Goal: Task Accomplishment & Management: Complete application form

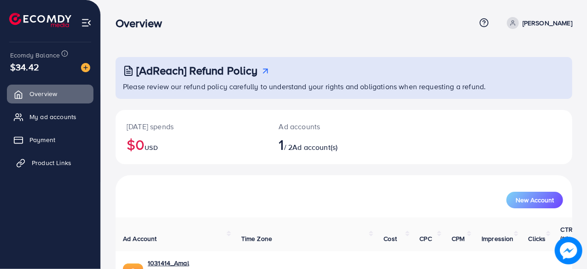
click at [46, 162] on span "Product Links" at bounding box center [52, 162] width 40 height 9
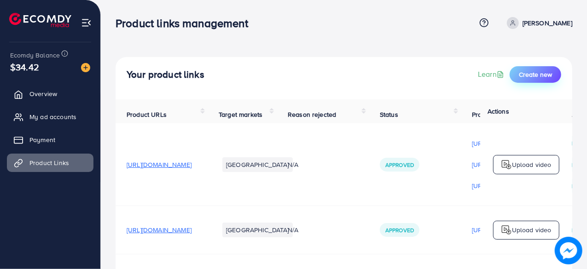
click at [528, 78] on span "Create new" at bounding box center [535, 74] width 33 height 9
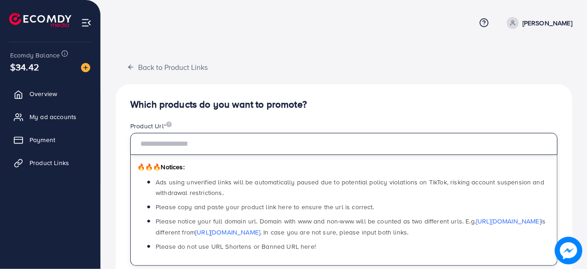
click at [267, 142] on input "text" at bounding box center [343, 144] width 427 height 22
paste input "**********"
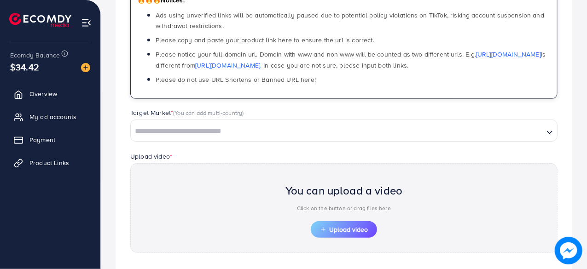
scroll to position [168, 0]
type input "**********"
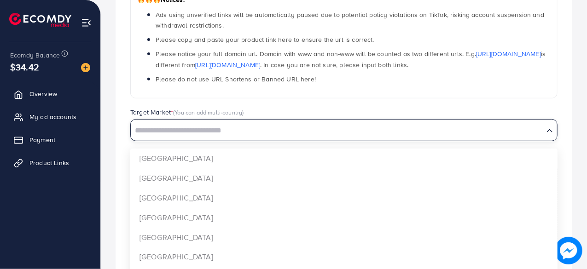
click at [272, 126] on input "Search for option" at bounding box center [337, 131] width 411 height 14
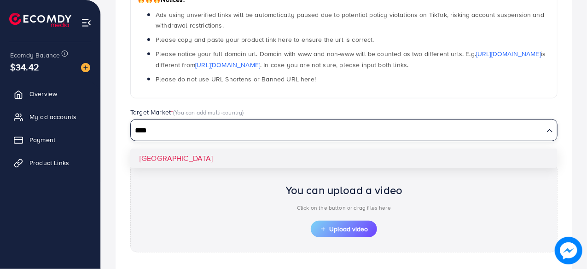
type input "****"
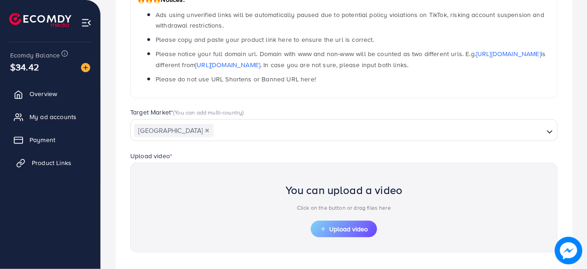
click at [49, 162] on span "Product Links" at bounding box center [52, 162] width 40 height 9
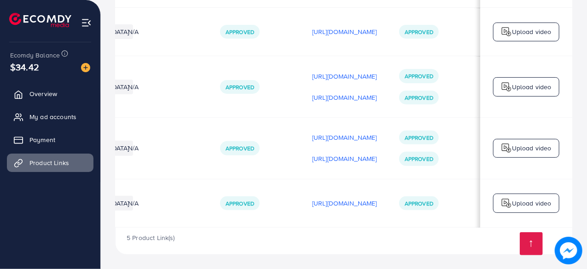
scroll to position [203, 0]
click at [312, 157] on p "[URL][DOMAIN_NAME]" at bounding box center [344, 158] width 65 height 11
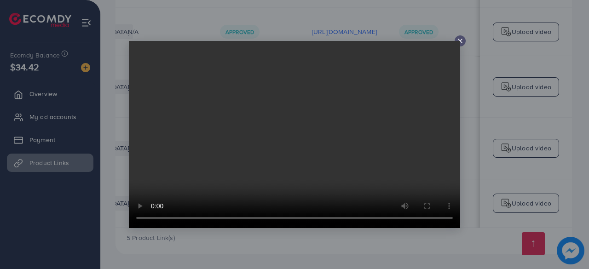
click at [461, 39] on icon at bounding box center [460, 40] width 7 height 7
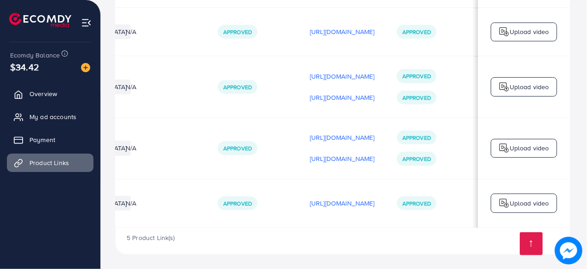
scroll to position [0, 270]
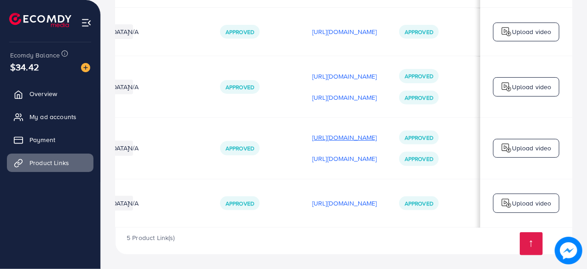
click at [343, 139] on p "[URL][DOMAIN_NAME]" at bounding box center [344, 137] width 65 height 11
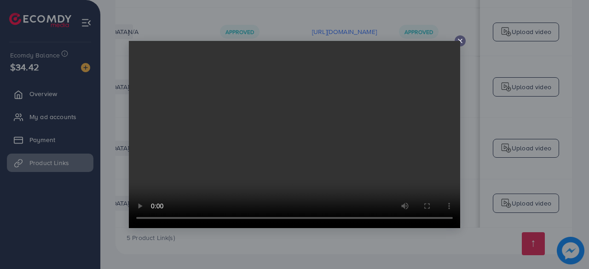
click at [460, 42] on video at bounding box center [294, 134] width 331 height 187
click at [461, 39] on icon at bounding box center [460, 40] width 7 height 7
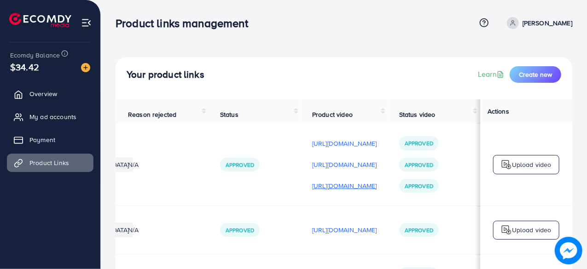
scroll to position [41, 0]
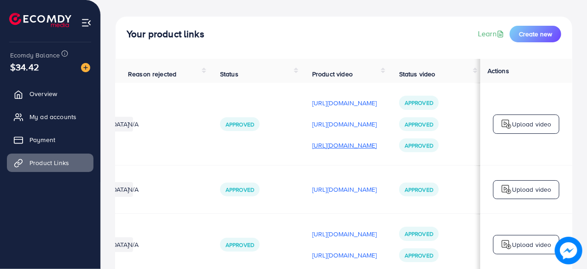
click at [340, 146] on p "[URL][DOMAIN_NAME]" at bounding box center [344, 145] width 65 height 11
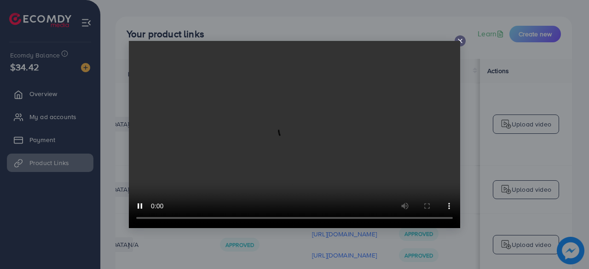
click at [367, 20] on div at bounding box center [294, 134] width 589 height 269
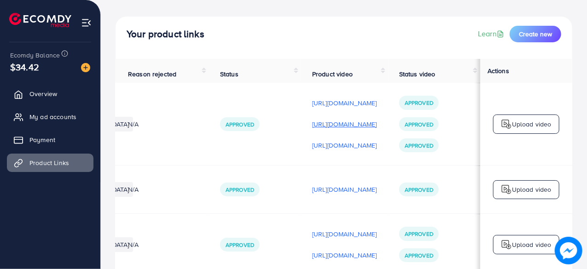
click at [312, 126] on p "[URL][DOMAIN_NAME]" at bounding box center [344, 124] width 65 height 11
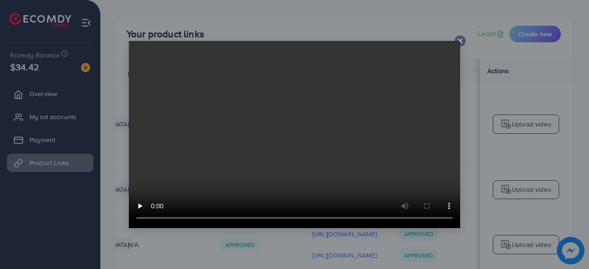
click at [459, 41] on icon at bounding box center [460, 40] width 7 height 7
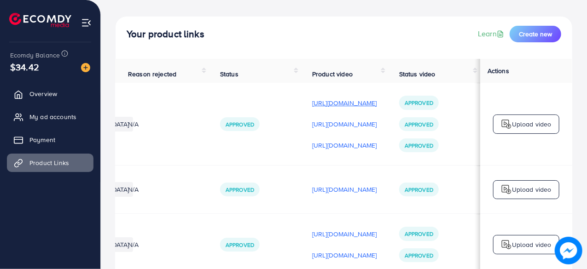
click at [351, 108] on p "[URL][DOMAIN_NAME]" at bounding box center [344, 103] width 65 height 11
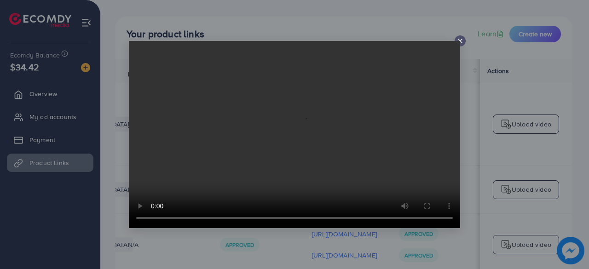
click at [461, 39] on icon at bounding box center [460, 40] width 7 height 7
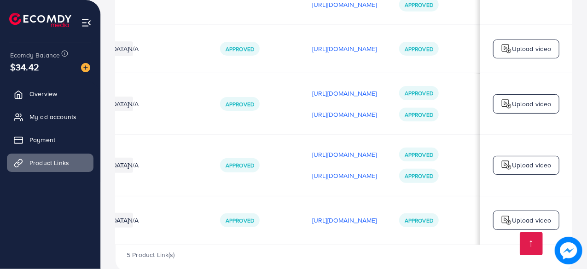
scroll to position [203, 0]
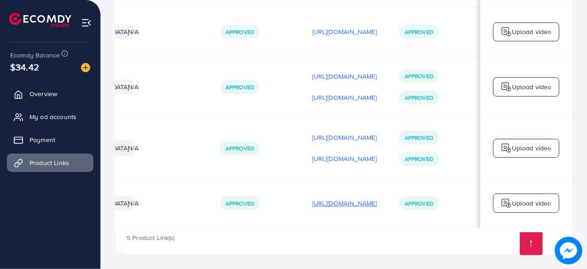
click at [312, 199] on p "[URL][DOMAIN_NAME]" at bounding box center [344, 203] width 65 height 11
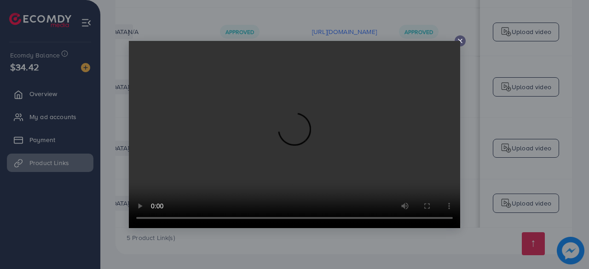
click at [458, 39] on line at bounding box center [460, 41] width 4 height 4
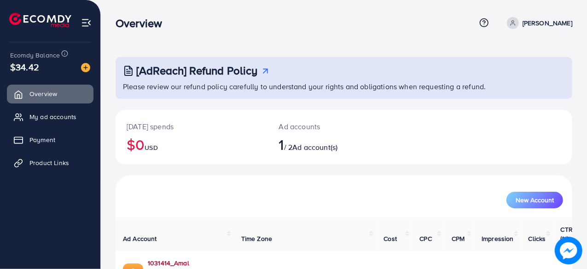
click at [213, 259] on link "1031414_Amal Collection_1754051557873" at bounding box center [187, 268] width 79 height 19
click at [51, 163] on span "Product Links" at bounding box center [52, 162] width 40 height 9
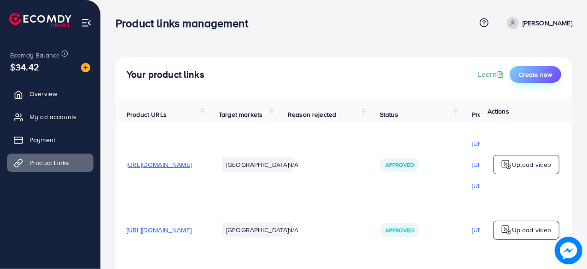
click at [526, 77] on span "Create new" at bounding box center [535, 74] width 33 height 9
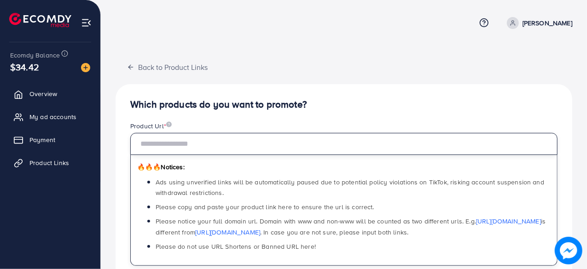
click at [289, 142] on input "text" at bounding box center [343, 144] width 427 height 22
paste input "**********"
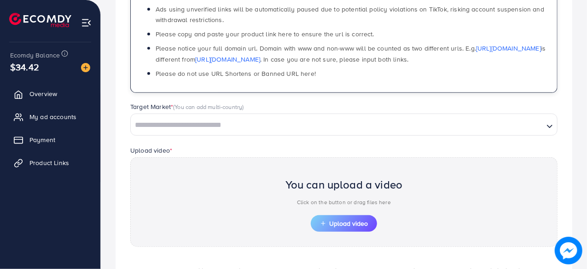
scroll to position [174, 0]
type input "**********"
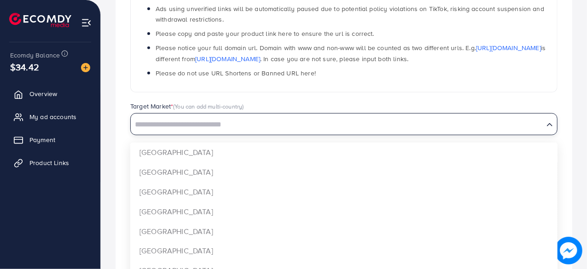
click at [325, 128] on input "Search for option" at bounding box center [337, 125] width 411 height 14
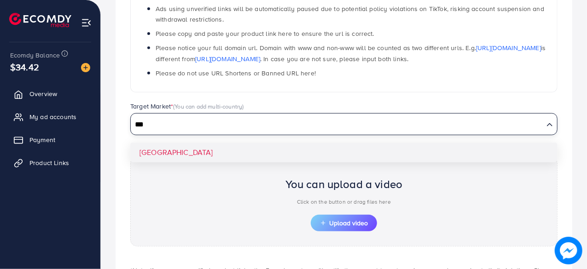
type input "***"
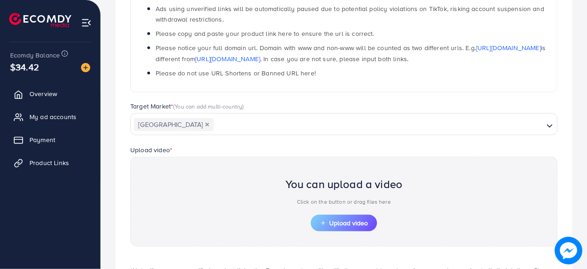
scroll to position [247, 0]
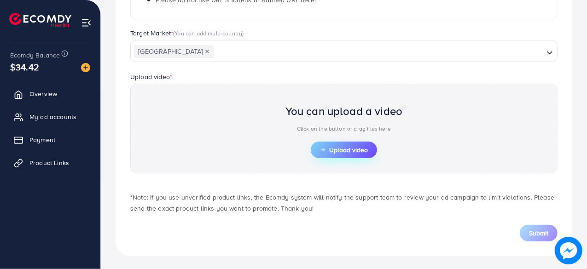
click at [335, 143] on button "Upload video" at bounding box center [344, 150] width 66 height 17
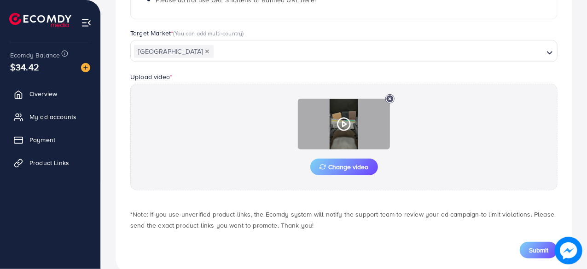
click at [347, 121] on icon at bounding box center [343, 124] width 15 height 15
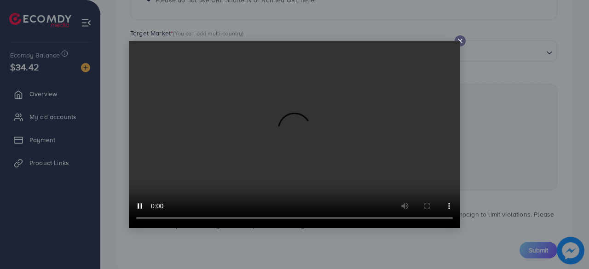
click at [459, 43] on video at bounding box center [294, 134] width 331 height 187
click at [460, 41] on line at bounding box center [460, 41] width 4 height 4
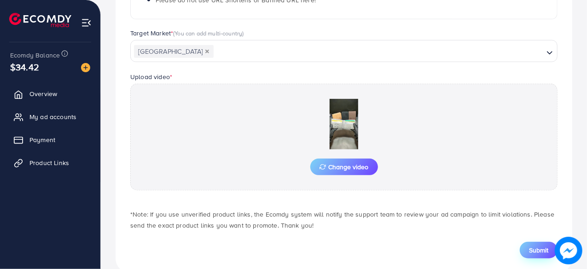
click at [529, 246] on span "Submit" at bounding box center [538, 250] width 19 height 9
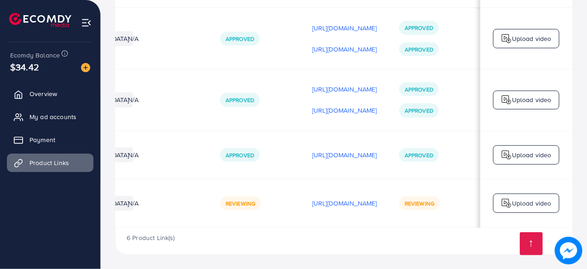
scroll to position [0, 272]
click at [523, 198] on p "Upload video" at bounding box center [532, 203] width 40 height 11
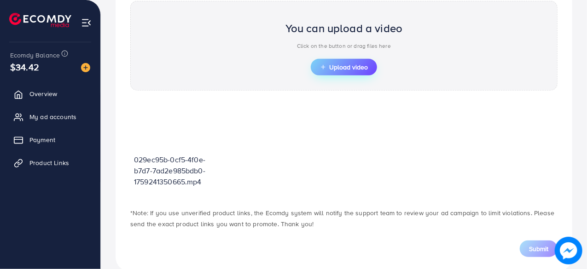
click at [329, 60] on button "Upload video" at bounding box center [344, 67] width 66 height 17
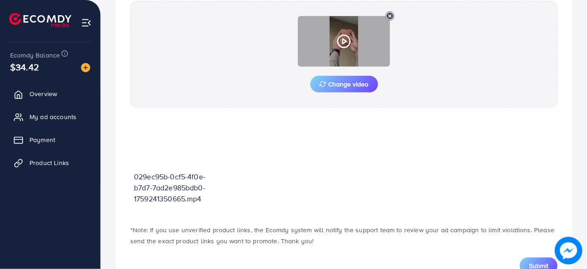
click at [342, 36] on icon at bounding box center [343, 41] width 15 height 15
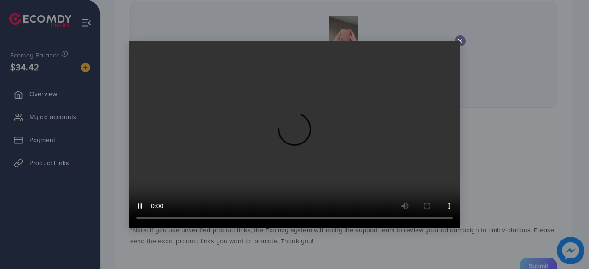
click at [460, 40] on icon at bounding box center [460, 40] width 7 height 7
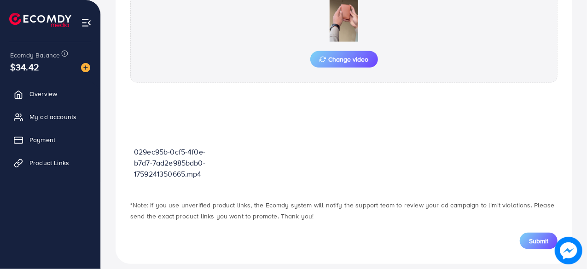
scroll to position [363, 0]
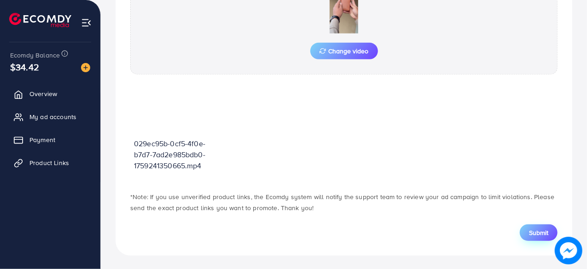
click at [539, 230] on span "Submit" at bounding box center [538, 232] width 19 height 9
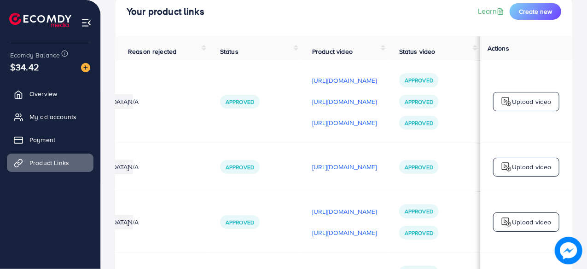
scroll to position [64, 0]
click at [527, 11] on span "Create new" at bounding box center [535, 10] width 33 height 9
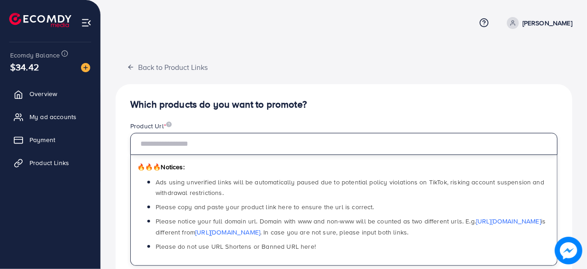
click at [234, 145] on input "text" at bounding box center [343, 144] width 427 height 22
paste input "**********"
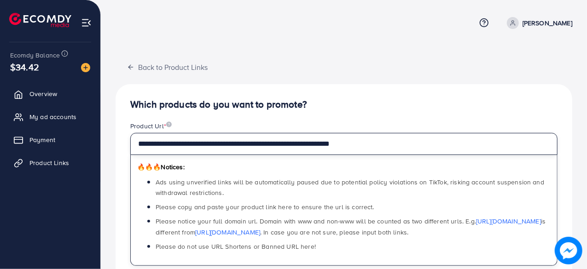
type input "**********"
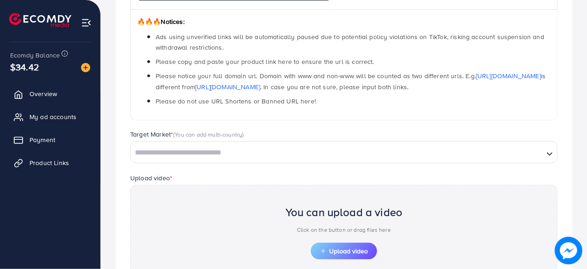
scroll to position [146, 0]
click at [288, 155] on input "Search for option" at bounding box center [337, 152] width 411 height 14
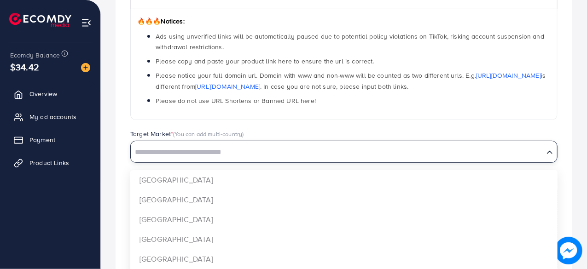
click at [288, 155] on input "Search for option" at bounding box center [337, 152] width 411 height 14
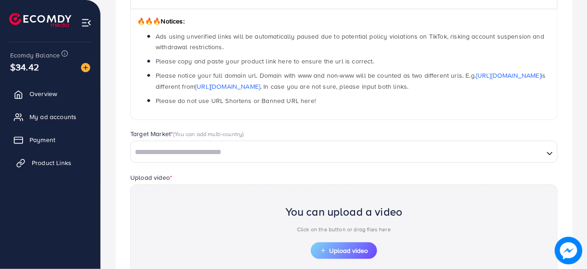
click at [53, 158] on link "Product Links" at bounding box center [50, 163] width 87 height 18
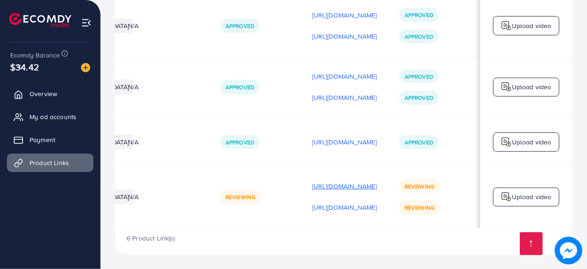
scroll to position [0, 256]
click at [359, 209] on p "[URL][DOMAIN_NAME]" at bounding box center [344, 207] width 65 height 11
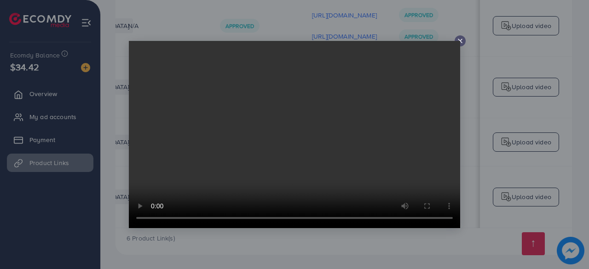
click at [460, 41] on line at bounding box center [460, 41] width 4 height 4
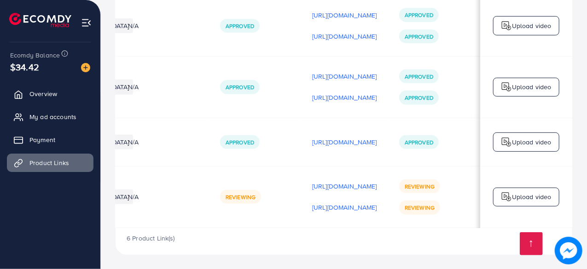
scroll to position [0, 273]
drag, startPoint x: 354, startPoint y: 187, endPoint x: 324, endPoint y: 170, distance: 34.6
click at [324, 170] on td "https://files.ecomdy.com/videos/029ec95b-0cf5-4f0e-b7d7-7ad2e985bdb0-1759241350…" at bounding box center [344, 197] width 87 height 62
drag, startPoint x: 321, startPoint y: 213, endPoint x: 257, endPoint y: 203, distance: 64.3
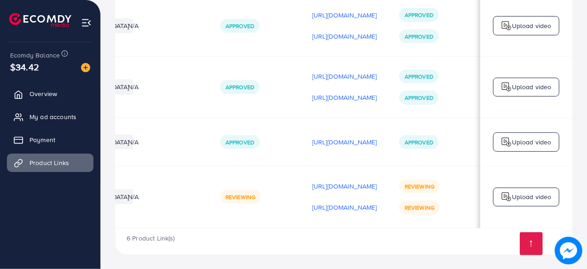
click at [257, 203] on div "Reviewing" at bounding box center [255, 197] width 70 height 14
click at [519, 197] on p "Upload video" at bounding box center [532, 196] width 40 height 11
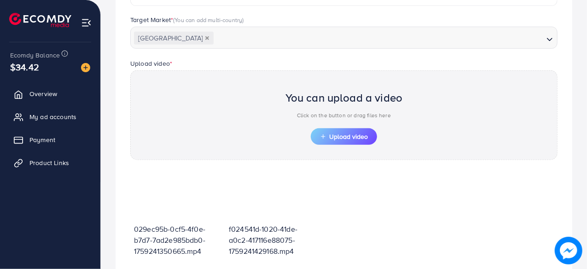
scroll to position [330, 0]
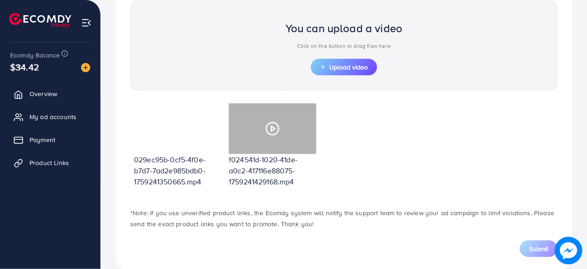
click at [297, 122] on div at bounding box center [272, 129] width 87 height 51
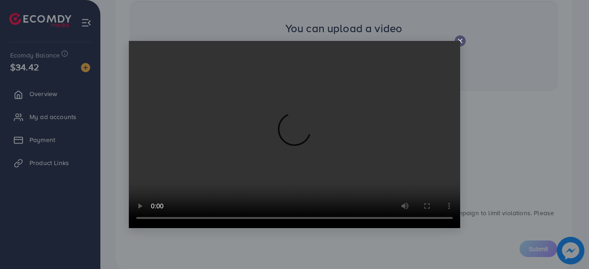
click at [461, 38] on icon at bounding box center [460, 40] width 7 height 7
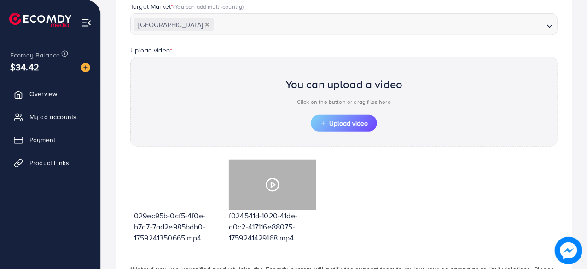
scroll to position [345, 0]
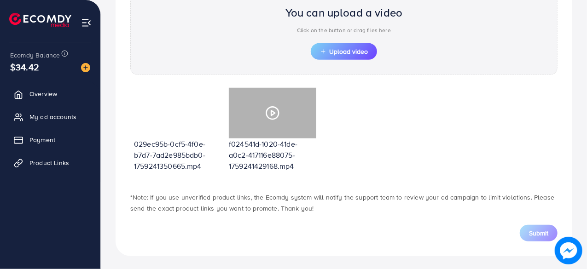
click at [265, 114] on icon at bounding box center [272, 113] width 15 height 15
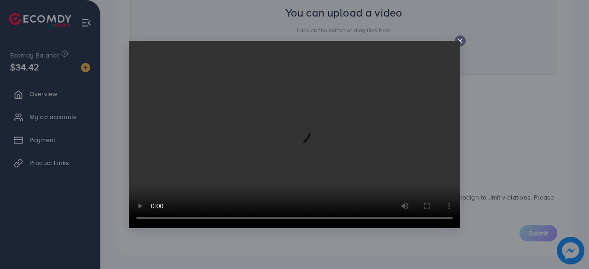
click at [459, 40] on line at bounding box center [460, 41] width 4 height 4
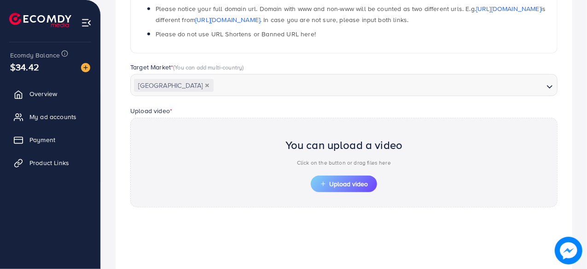
scroll to position [212, 0]
click at [335, 182] on span "Upload video" at bounding box center [344, 185] width 48 height 6
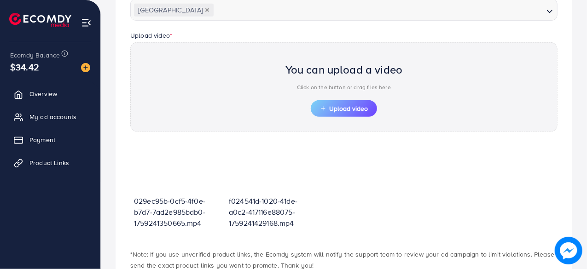
scroll to position [300, 0]
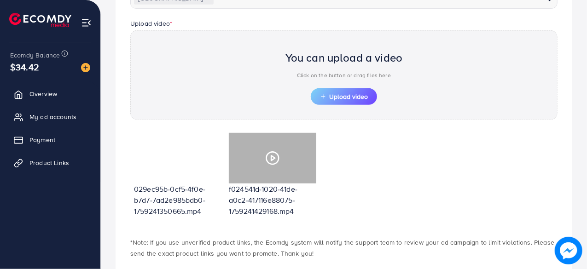
click at [264, 180] on div at bounding box center [272, 158] width 87 height 51
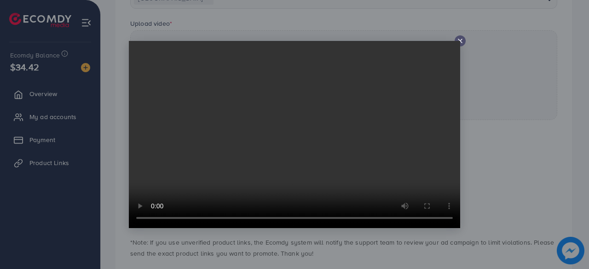
click at [457, 43] on video at bounding box center [294, 134] width 331 height 187
click at [461, 42] on icon at bounding box center [460, 40] width 7 height 7
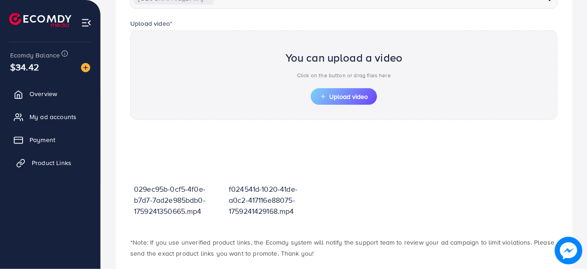
click at [51, 163] on span "Product Links" at bounding box center [52, 162] width 40 height 9
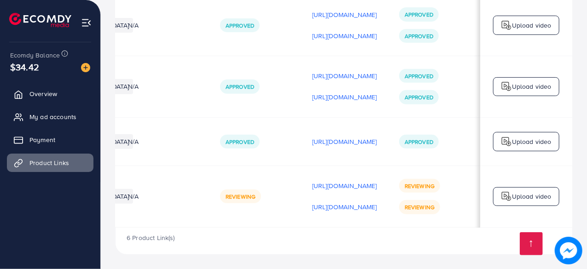
scroll to position [0, 248]
drag, startPoint x: 433, startPoint y: 206, endPoint x: 425, endPoint y: 205, distance: 7.9
click at [425, 205] on div "Reviewing" at bounding box center [419, 207] width 41 height 14
drag, startPoint x: 382, startPoint y: 207, endPoint x: 344, endPoint y: 201, distance: 38.6
click at [344, 202] on p "[URL][DOMAIN_NAME]" at bounding box center [344, 207] width 65 height 11
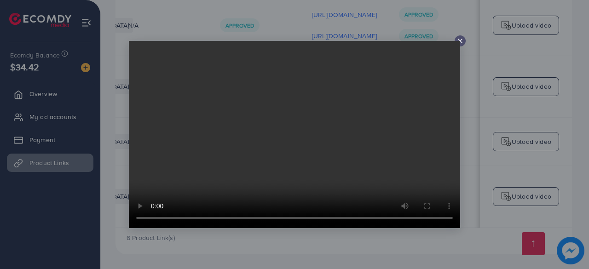
click at [458, 41] on video at bounding box center [294, 134] width 331 height 187
click at [459, 39] on icon at bounding box center [460, 40] width 7 height 7
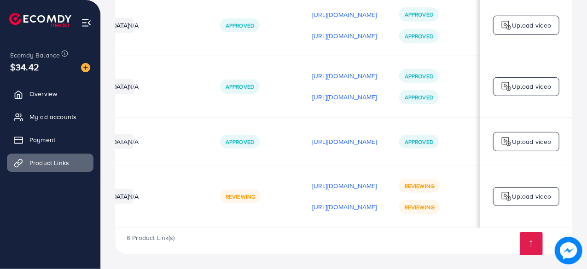
click at [510, 191] on img at bounding box center [506, 196] width 11 height 11
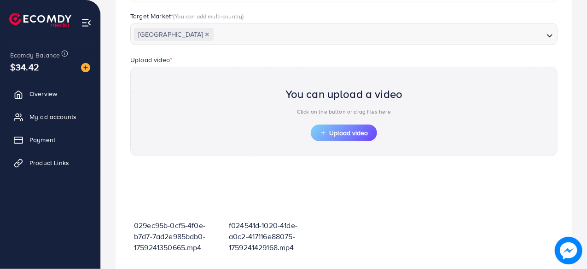
scroll to position [330, 0]
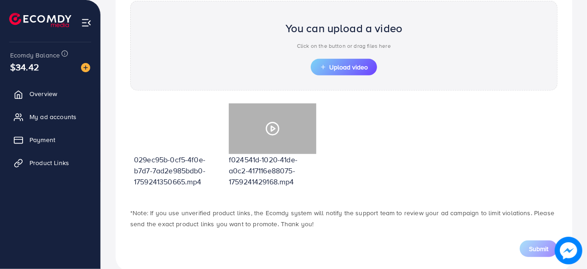
click at [264, 127] on div at bounding box center [272, 129] width 87 height 51
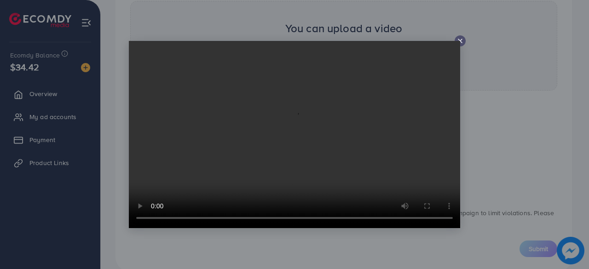
click at [458, 38] on icon at bounding box center [460, 40] width 7 height 7
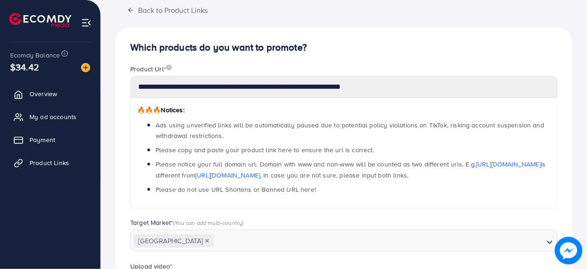
scroll to position [53, 0]
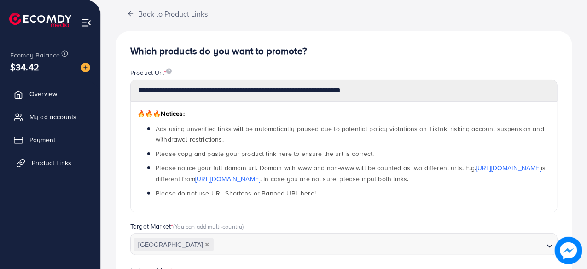
click at [52, 164] on span "Product Links" at bounding box center [52, 162] width 40 height 9
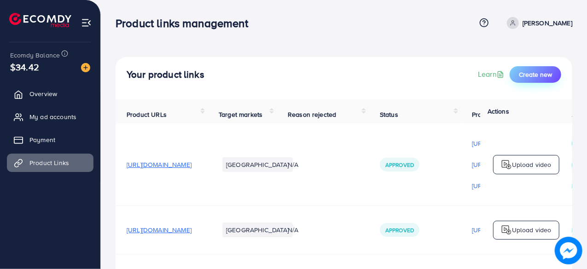
click at [529, 77] on span "Create new" at bounding box center [535, 74] width 33 height 9
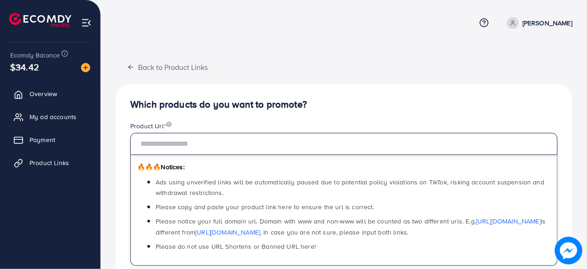
click at [226, 150] on input "text" at bounding box center [343, 144] width 427 height 22
paste input "**********"
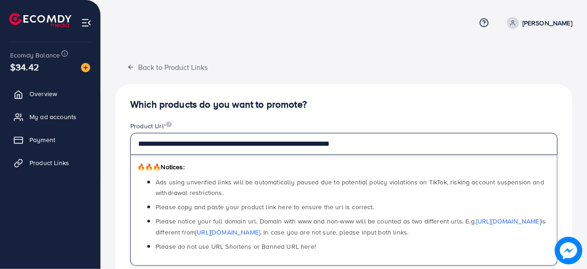
type input "**********"
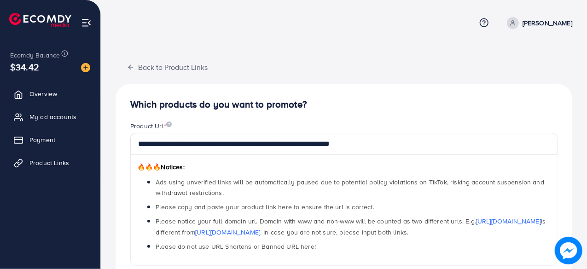
click at [368, 100] on h4 "Which products do you want to promote?" at bounding box center [343, 105] width 427 height 12
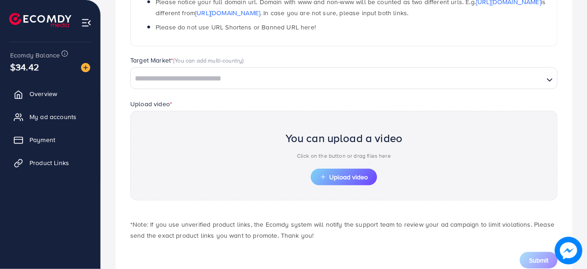
scroll to position [226, 0]
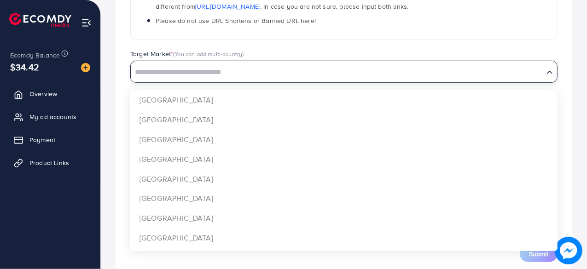
click at [330, 73] on input "Search for option" at bounding box center [337, 72] width 411 height 14
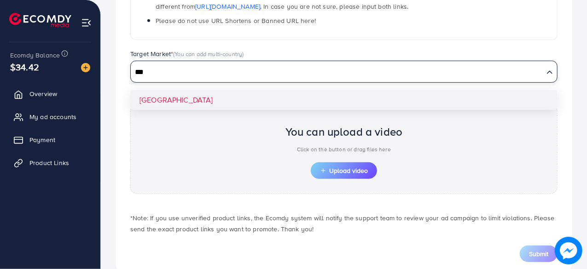
type input "***"
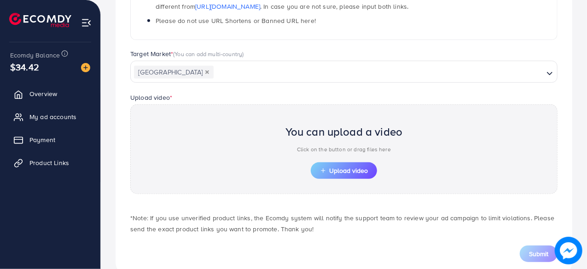
scroll to position [247, 0]
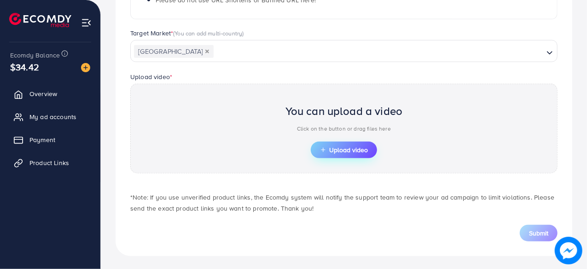
click at [351, 147] on span "Upload video" at bounding box center [344, 150] width 48 height 6
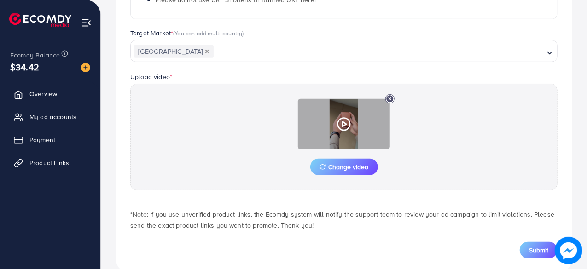
click at [343, 118] on icon at bounding box center [343, 124] width 15 height 15
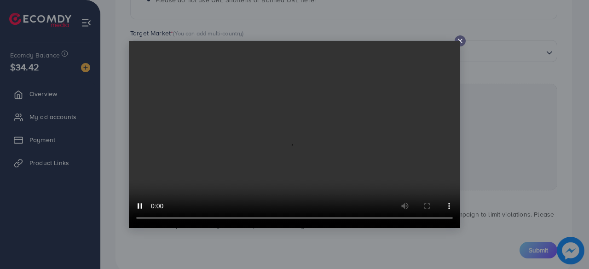
click at [458, 41] on icon at bounding box center [460, 40] width 7 height 7
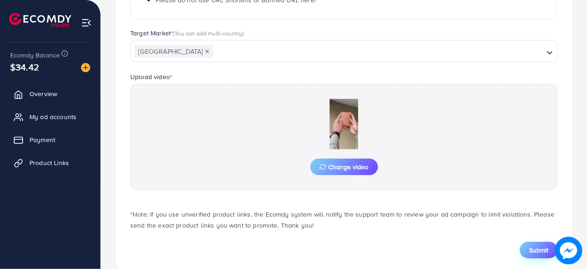
click at [539, 250] on span "Submit" at bounding box center [538, 250] width 19 height 9
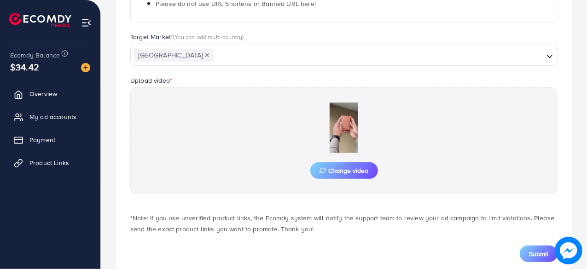
scroll to position [241, 0]
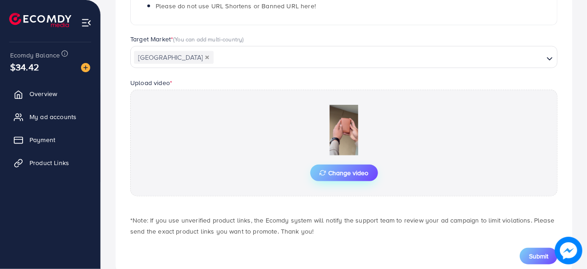
click at [341, 170] on span "Change video" at bounding box center [343, 173] width 49 height 6
click at [533, 256] on span "Submit" at bounding box center [538, 256] width 19 height 9
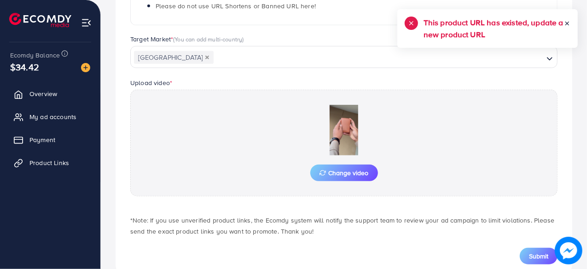
click at [566, 22] on line at bounding box center [567, 23] width 3 height 3
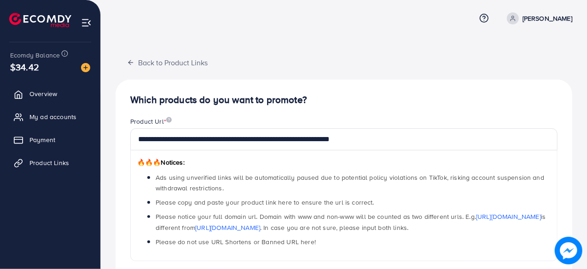
scroll to position [0, 0]
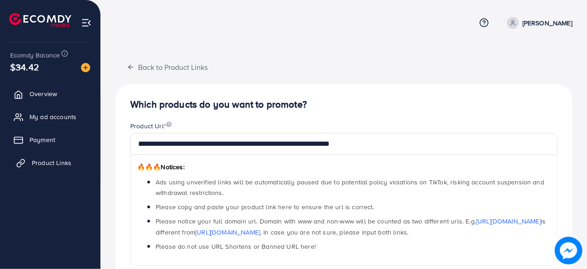
click at [39, 162] on span "Product Links" at bounding box center [52, 162] width 40 height 9
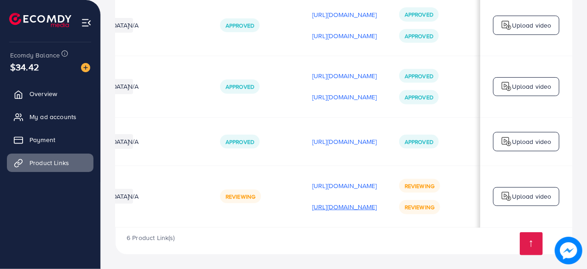
scroll to position [0, 255]
drag, startPoint x: 360, startPoint y: 209, endPoint x: 318, endPoint y: 200, distance: 43.4
click at [318, 200] on div "[URL][DOMAIN_NAME]" at bounding box center [344, 207] width 65 height 14
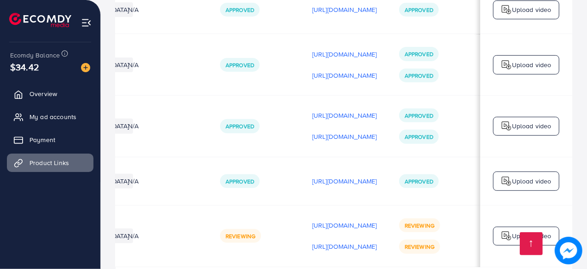
scroll to position [218, 0]
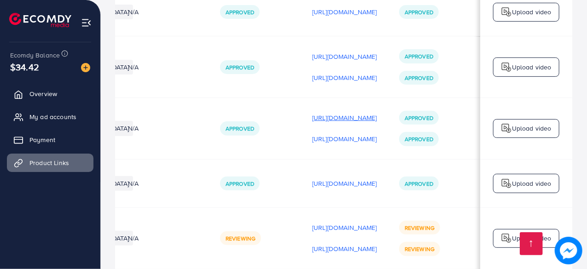
click at [354, 117] on p "[URL][DOMAIN_NAME]" at bounding box center [344, 117] width 65 height 11
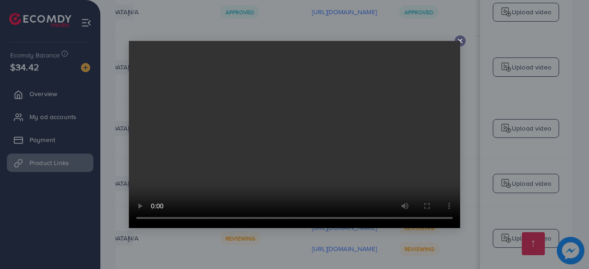
click at [460, 41] on line at bounding box center [460, 41] width 4 height 4
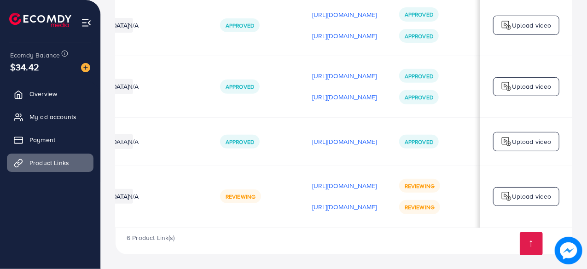
scroll to position [0, 266]
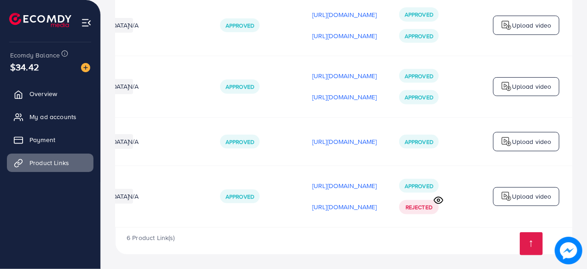
scroll to position [0, 272]
click at [438, 198] on icon at bounding box center [439, 201] width 10 height 10
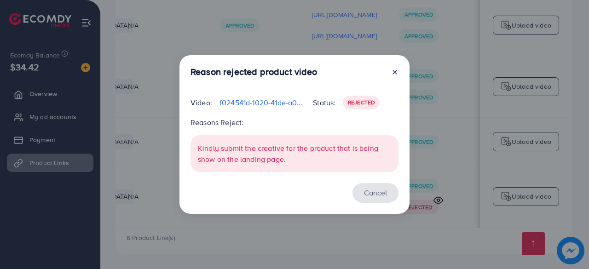
click at [378, 191] on button "Cancel" at bounding box center [376, 193] width 46 height 20
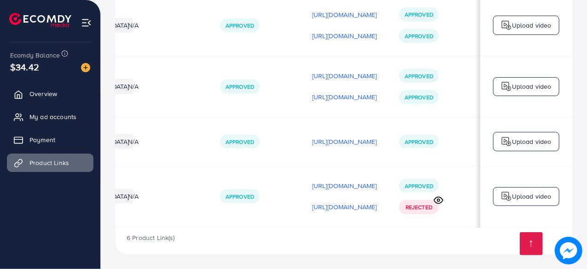
click at [435, 198] on icon at bounding box center [439, 201] width 10 height 10
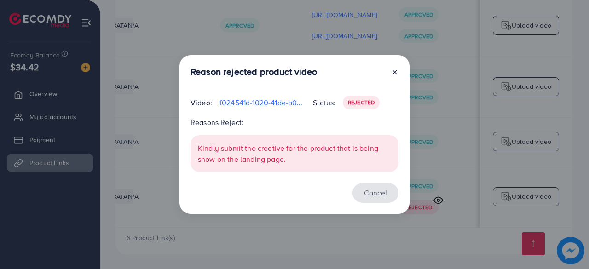
click at [369, 192] on button "Cancel" at bounding box center [376, 193] width 46 height 20
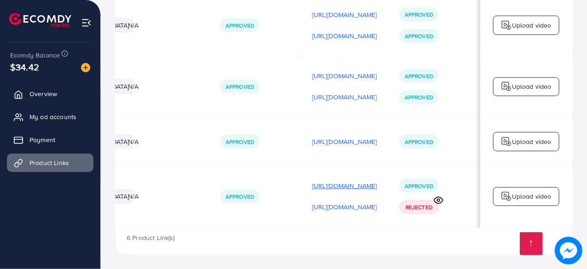
click at [312, 183] on p "[URL][DOMAIN_NAME]" at bounding box center [344, 185] width 65 height 11
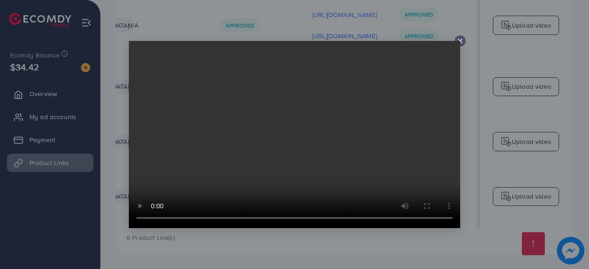
click at [458, 39] on icon at bounding box center [460, 40] width 7 height 7
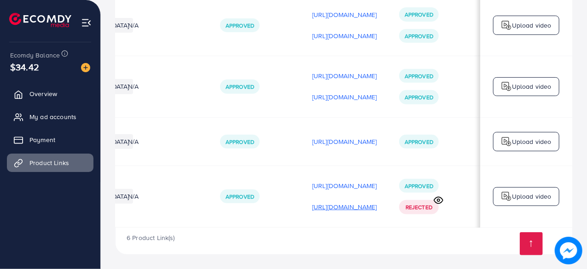
click at [331, 205] on p "[URL][DOMAIN_NAME]" at bounding box center [344, 207] width 65 height 11
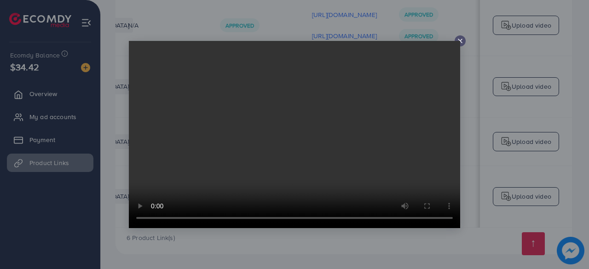
click at [461, 43] on icon at bounding box center [460, 40] width 7 height 7
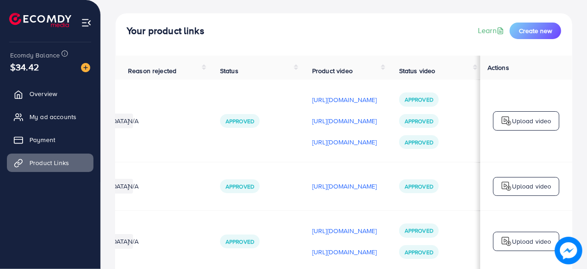
scroll to position [0, 0]
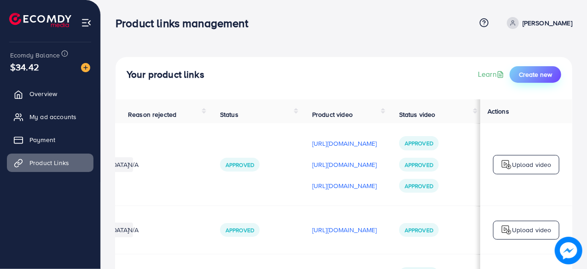
click at [525, 74] on span "Create new" at bounding box center [535, 74] width 33 height 9
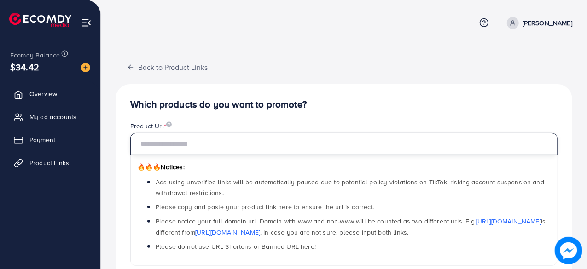
click at [257, 139] on input "text" at bounding box center [343, 144] width 427 height 22
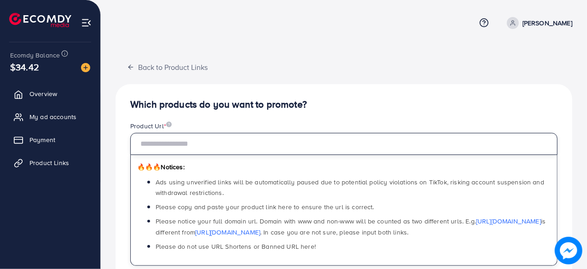
paste input "**********"
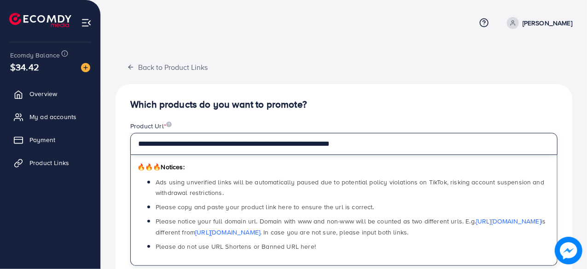
type input "**********"
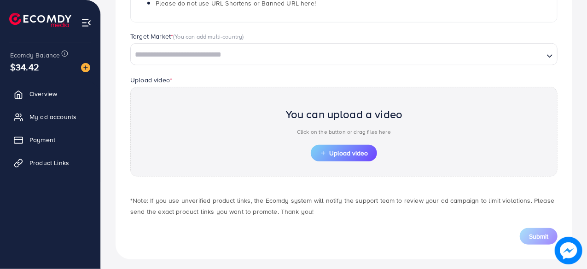
scroll to position [244, 0]
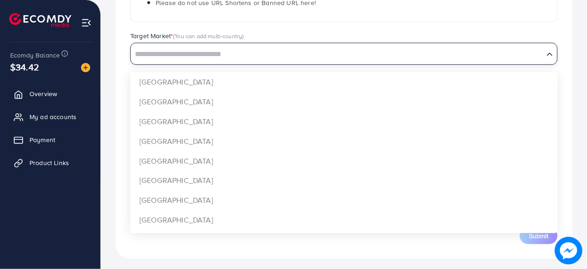
click at [342, 58] on input "Search for option" at bounding box center [337, 54] width 411 height 14
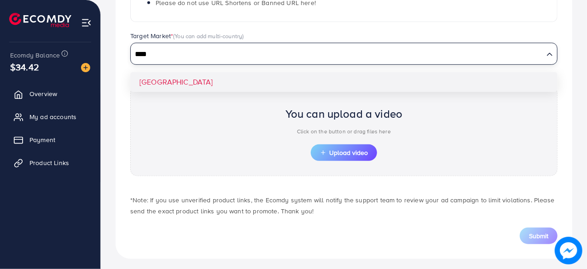
type input "****"
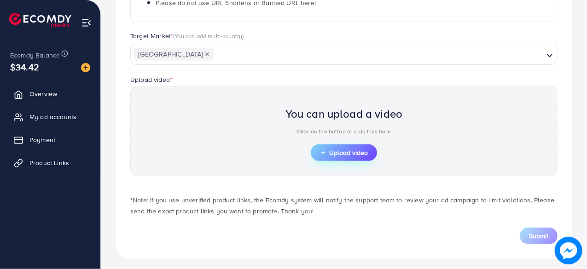
click at [341, 150] on span "Upload video" at bounding box center [344, 153] width 48 height 6
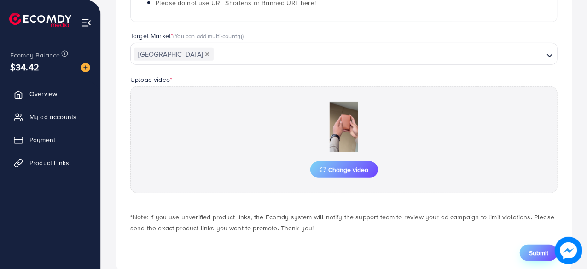
click at [529, 249] on span "Submit" at bounding box center [538, 253] width 19 height 9
click at [530, 254] on span "Submit" at bounding box center [538, 253] width 19 height 9
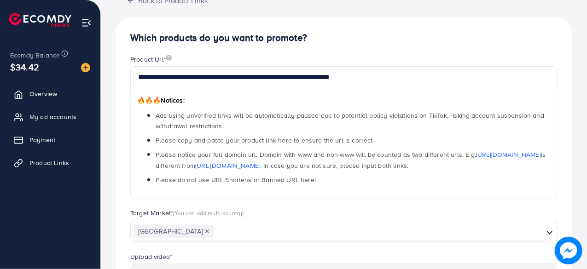
scroll to position [66, 0]
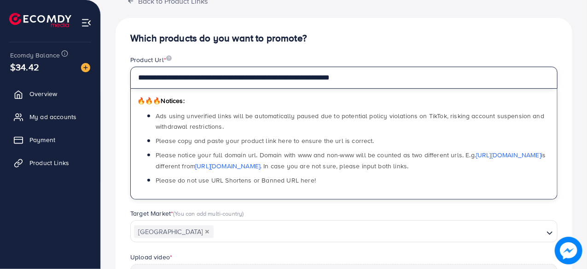
click at [370, 76] on input "**********" at bounding box center [343, 78] width 427 height 22
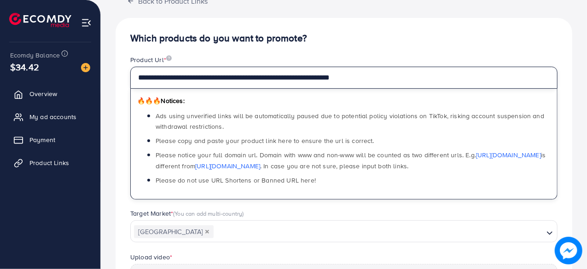
paste input "*"
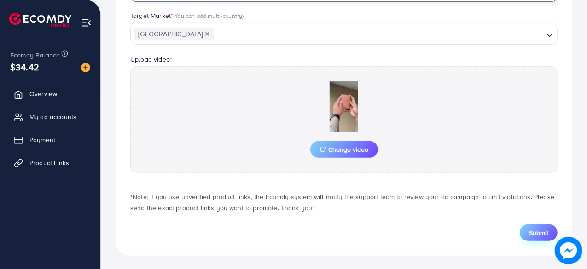
type input "**********"
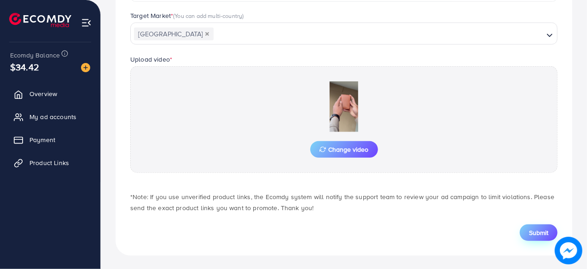
click at [538, 234] on span "Submit" at bounding box center [538, 232] width 19 height 9
